Goal: Information Seeking & Learning: Learn about a topic

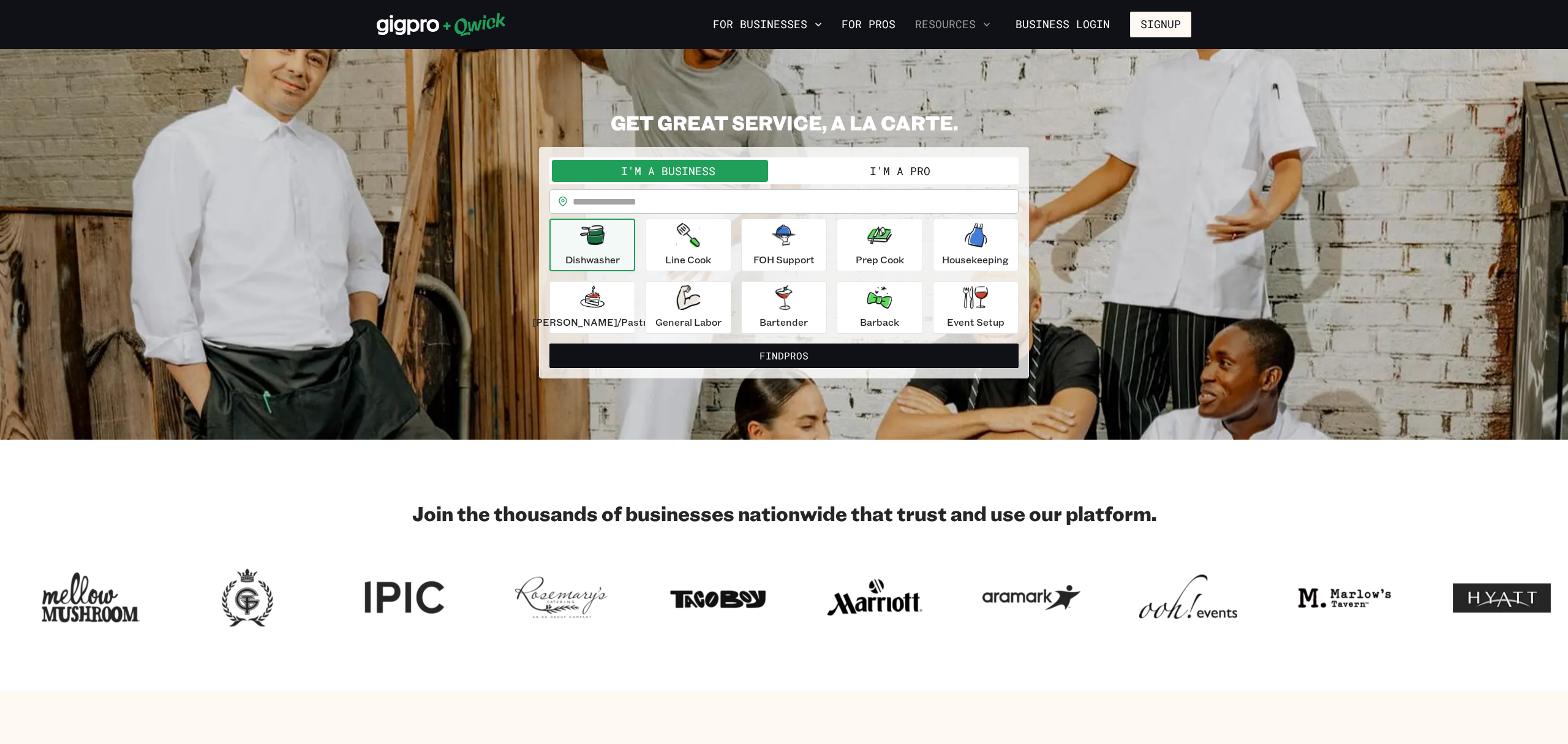
click at [986, 28] on icon "button" at bounding box center [987, 24] width 13 height 13
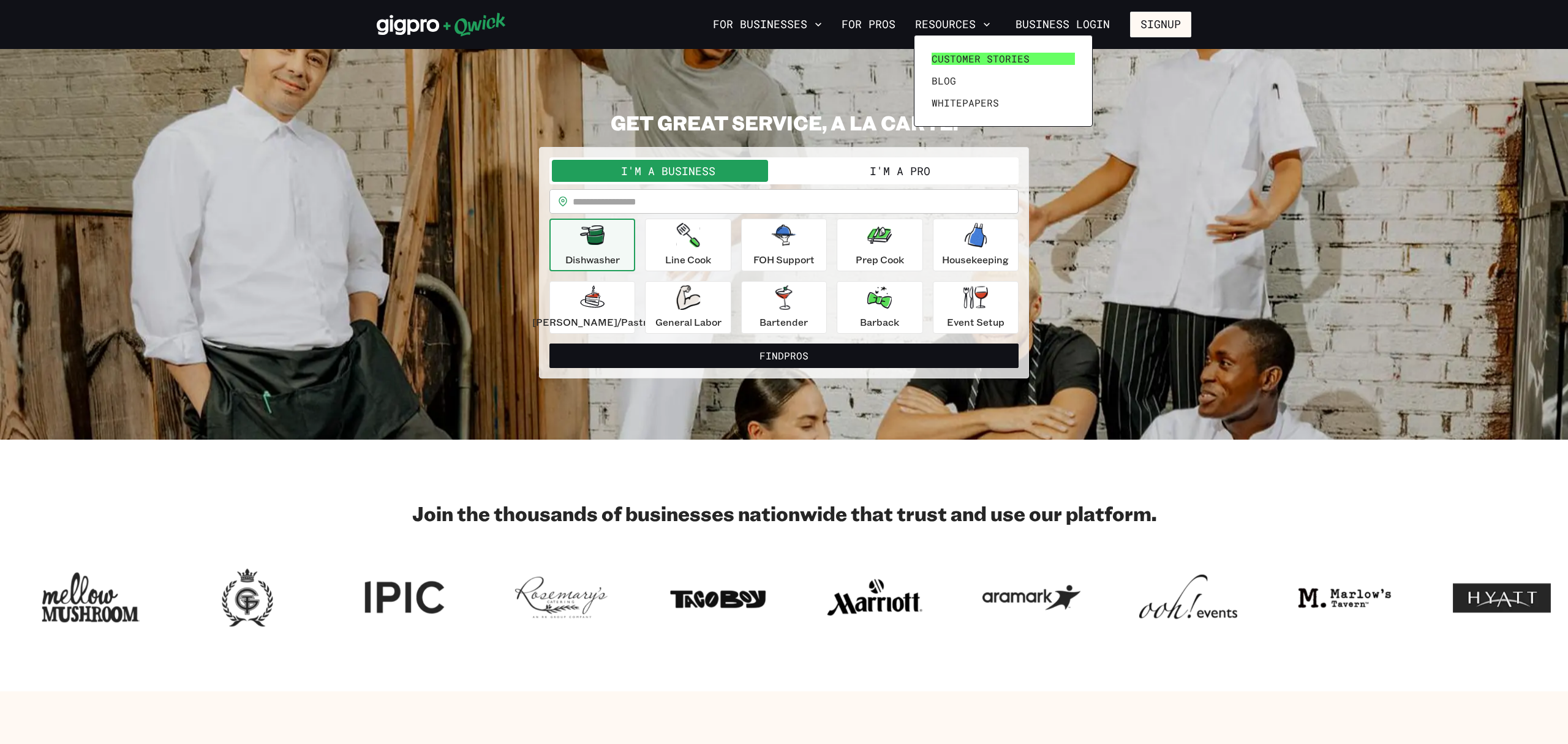
click at [954, 60] on span "Customer stories" at bounding box center [980, 59] width 98 height 13
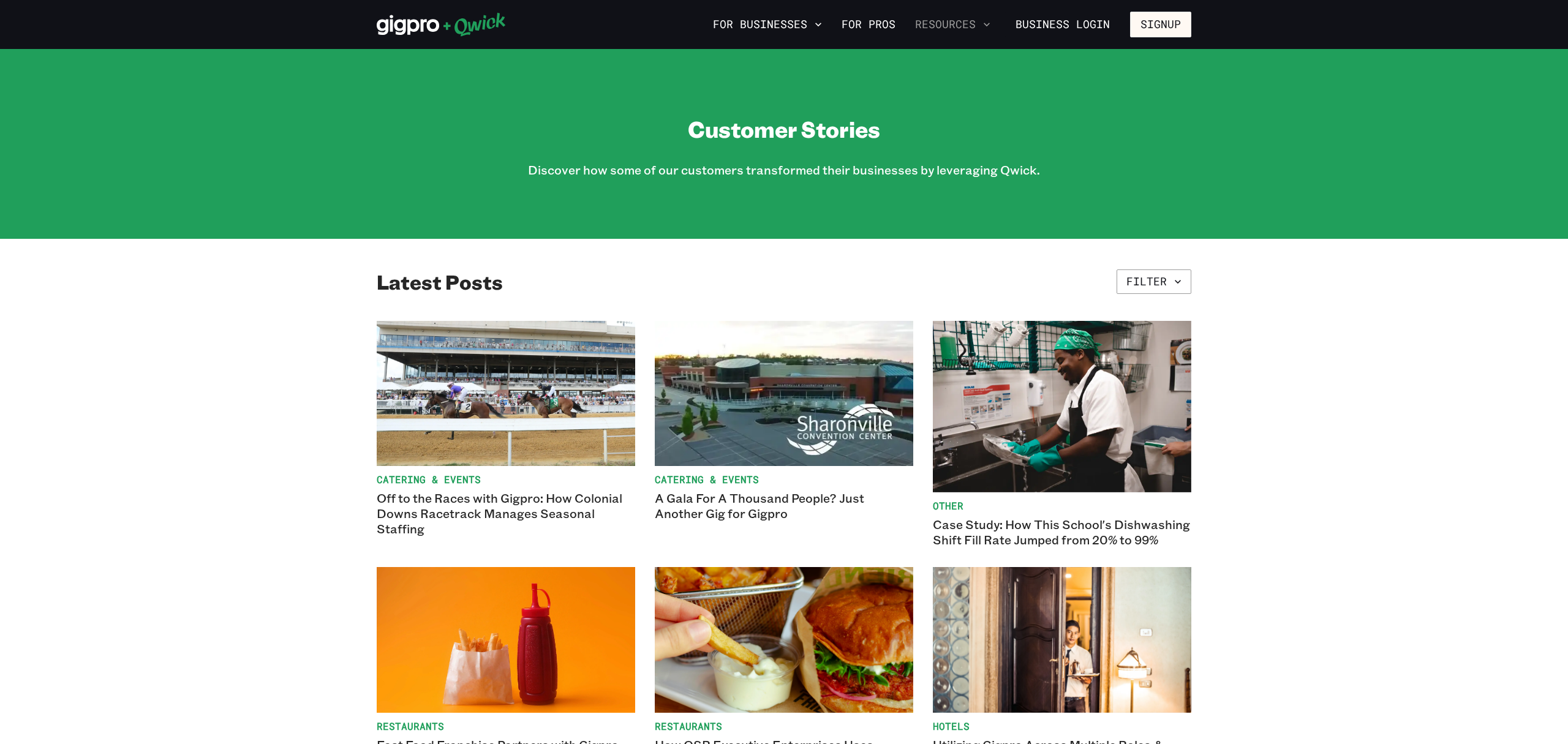
click at [961, 27] on button "Resources" at bounding box center [952, 24] width 85 height 21
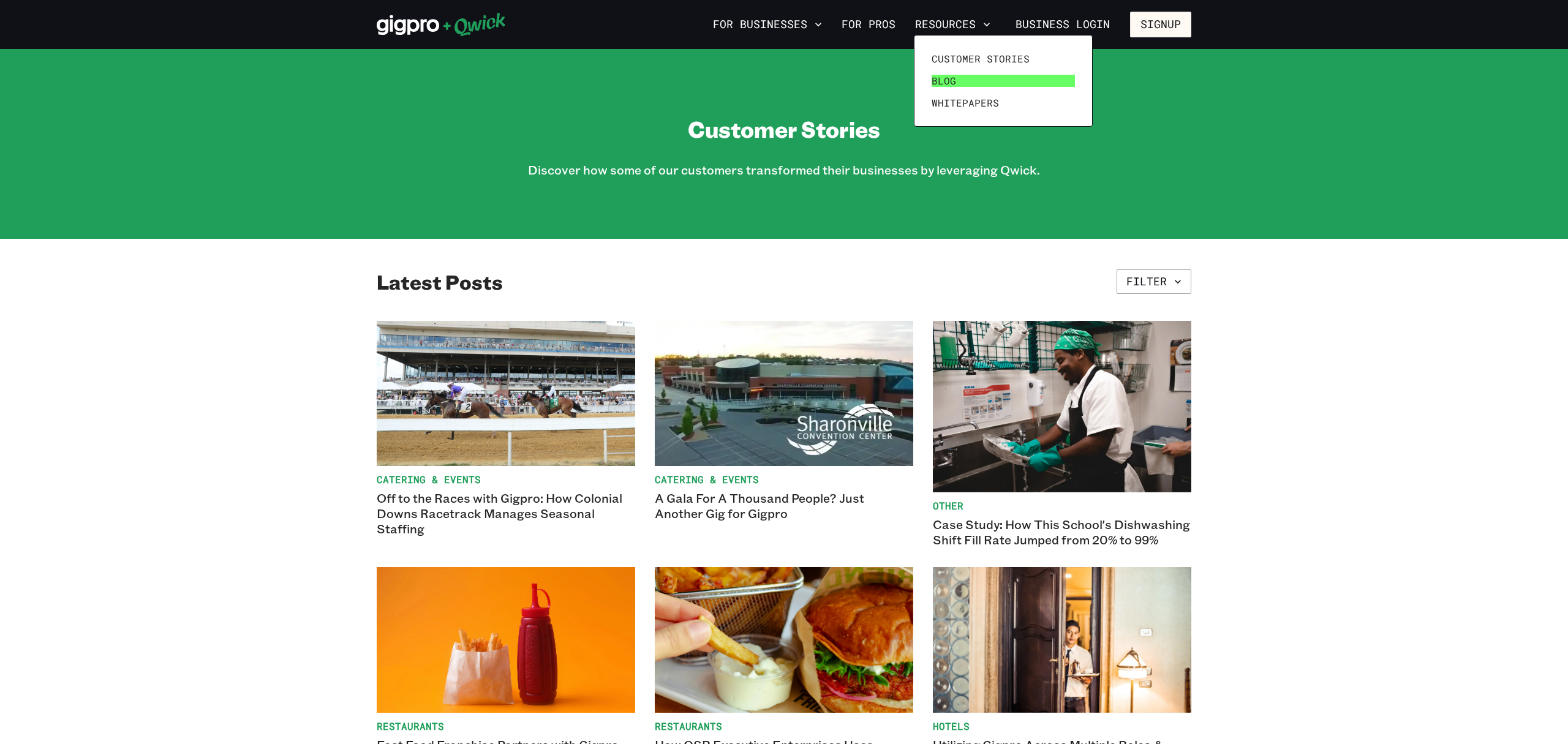
click at [938, 82] on span "Blog" at bounding box center [943, 81] width 24 height 13
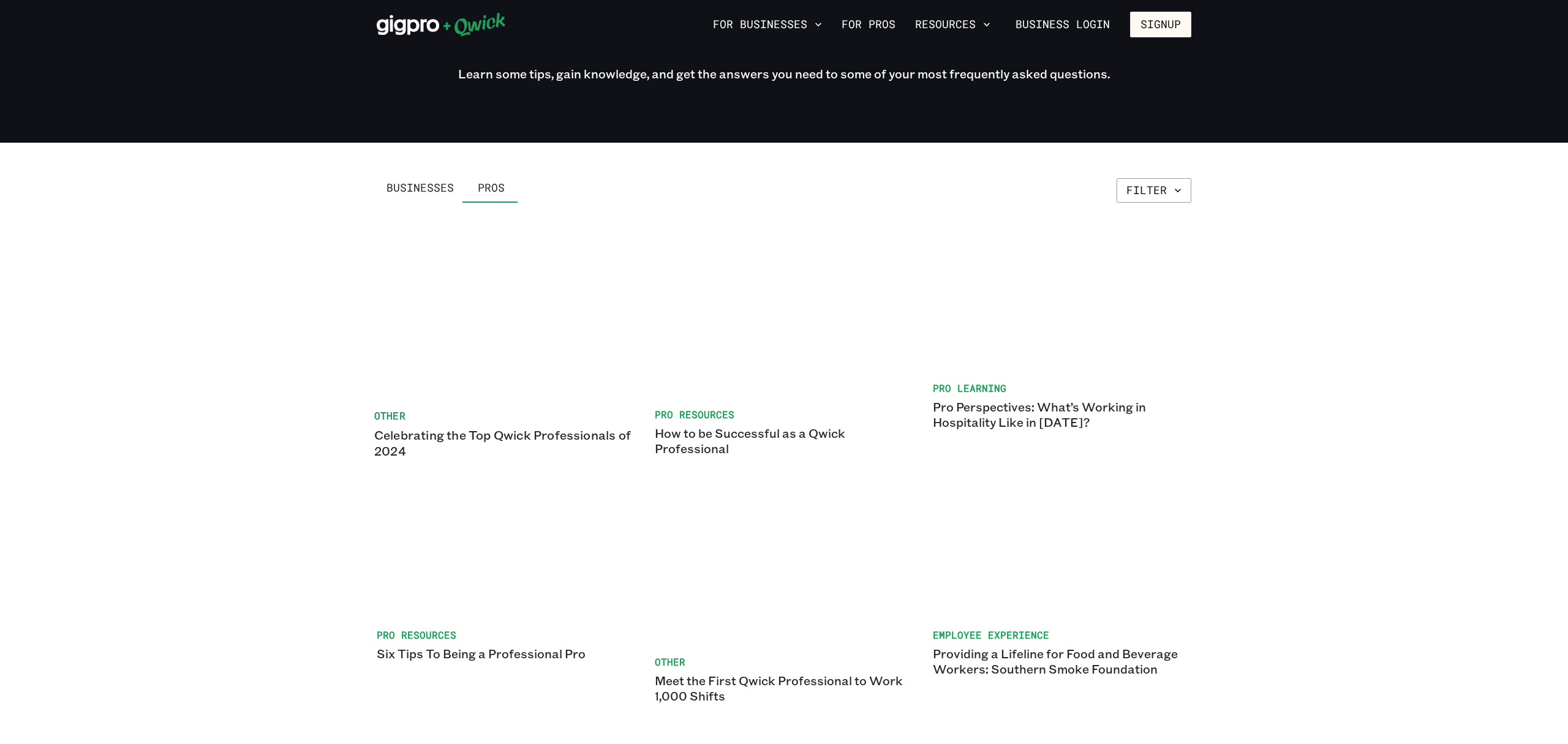
scroll to position [63, 0]
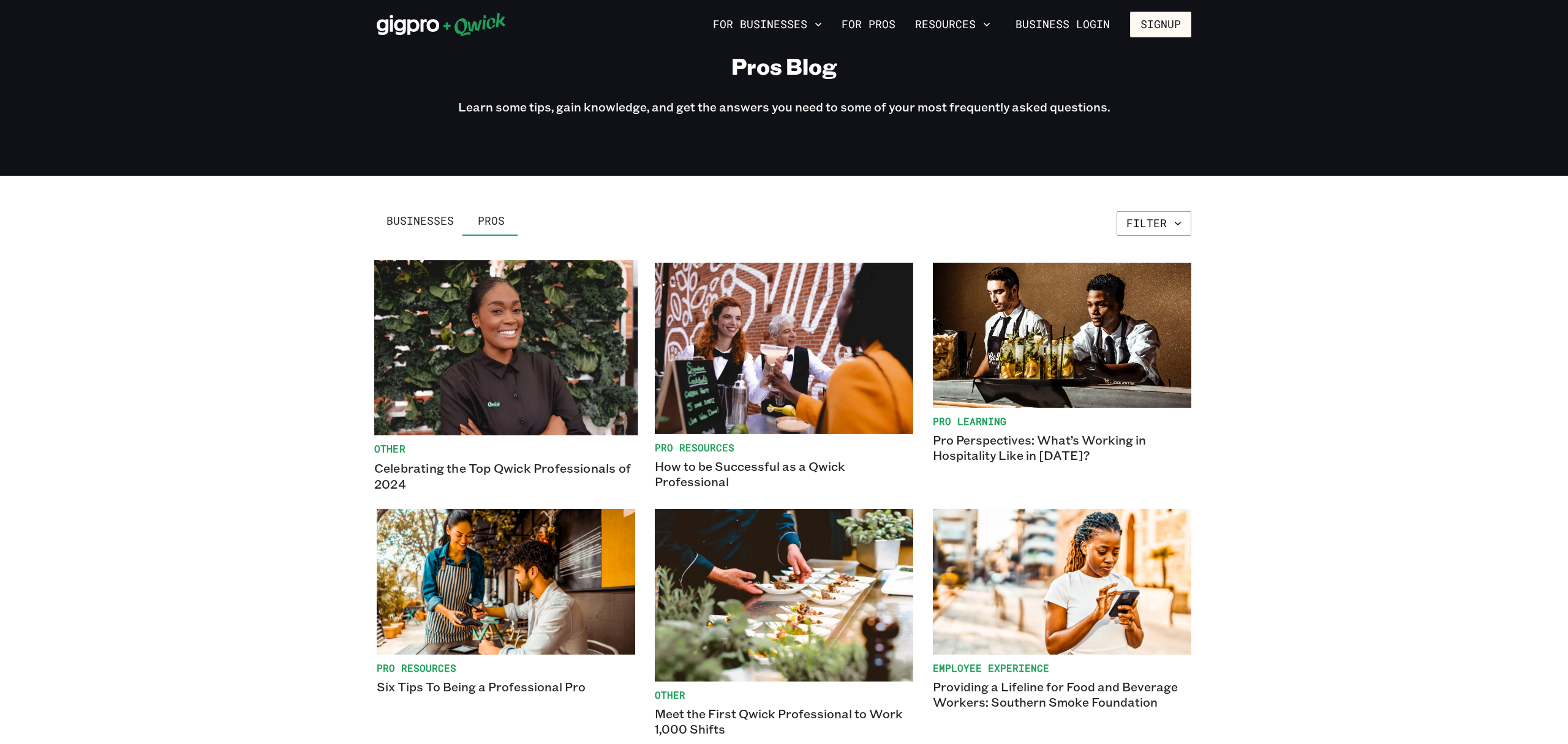
click at [569, 323] on img at bounding box center [506, 347] width 264 height 175
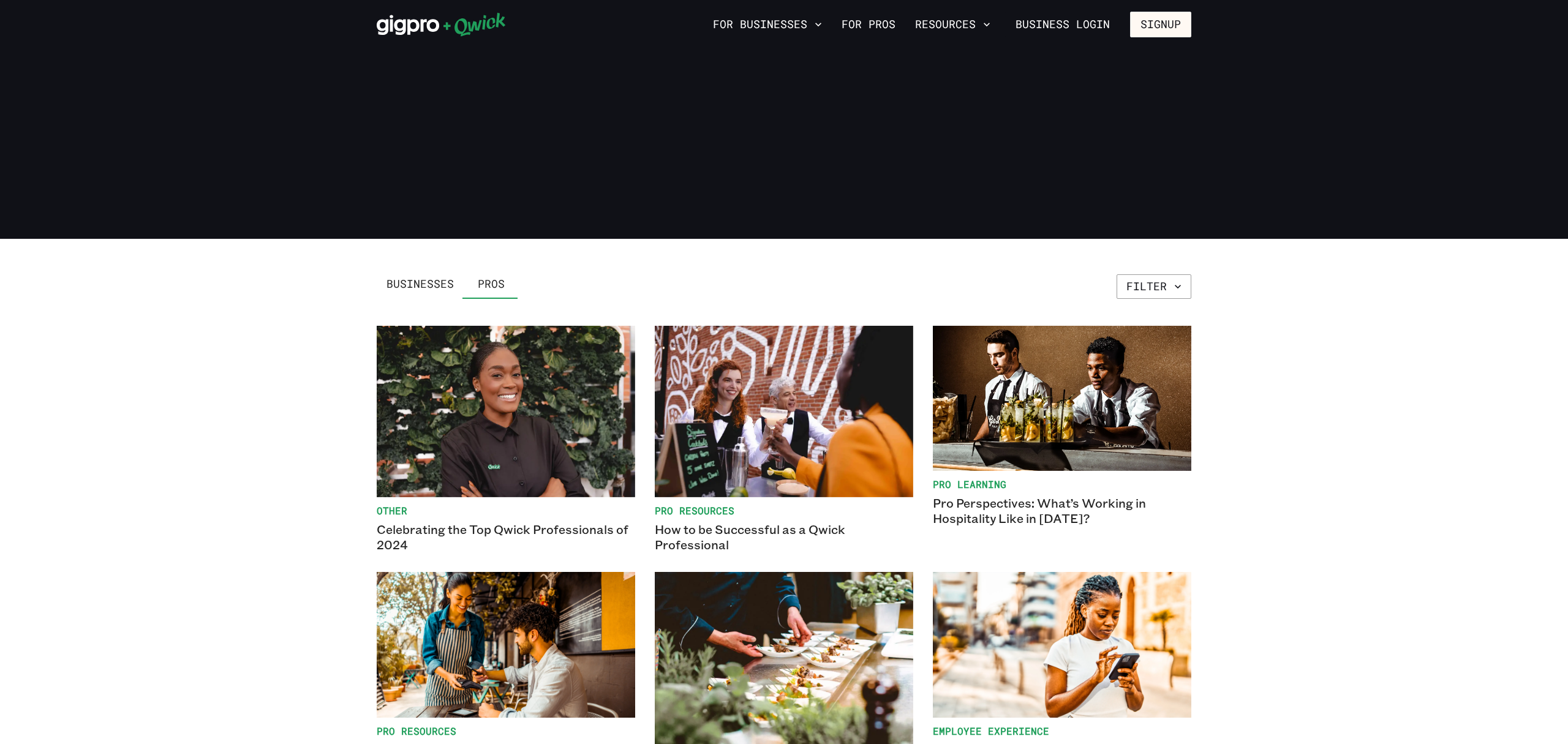
scroll to position [63, 0]
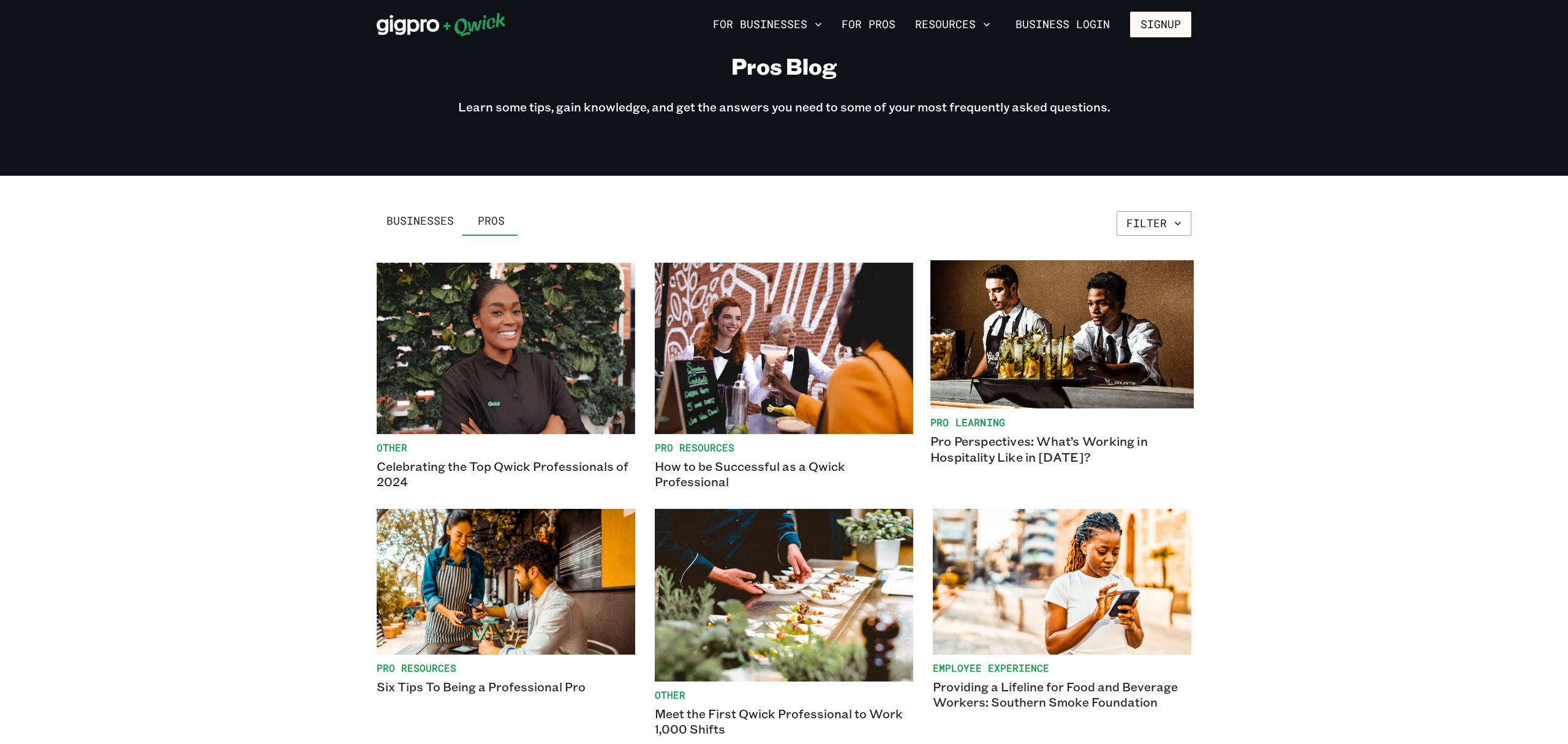
click at [1133, 358] on img at bounding box center [1062, 333] width 264 height 148
